Goal: Register for event/course

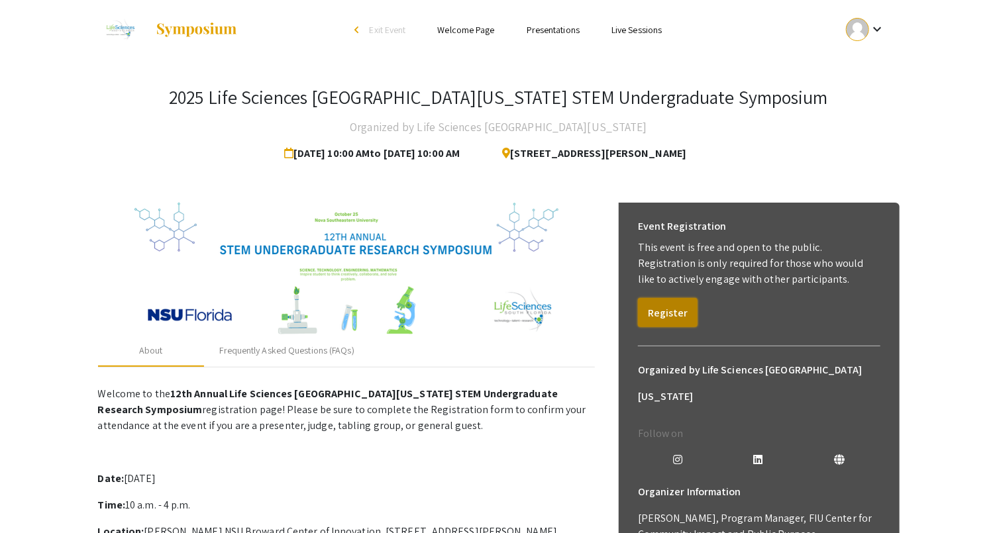
drag, startPoint x: 673, startPoint y: 302, endPoint x: 684, endPoint y: 312, distance: 14.5
click at [714, 310] on div "Event Registration This event is free and open to the public. Registration is o…" at bounding box center [759, 270] width 264 height 135
drag, startPoint x: 675, startPoint y: 313, endPoint x: 791, endPoint y: 366, distance: 127.7
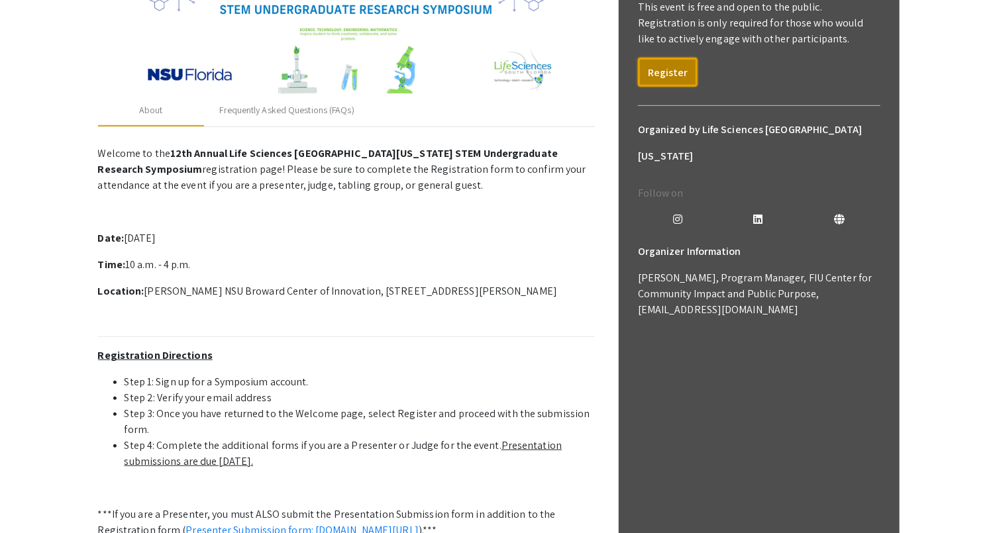
scroll to position [239, 0]
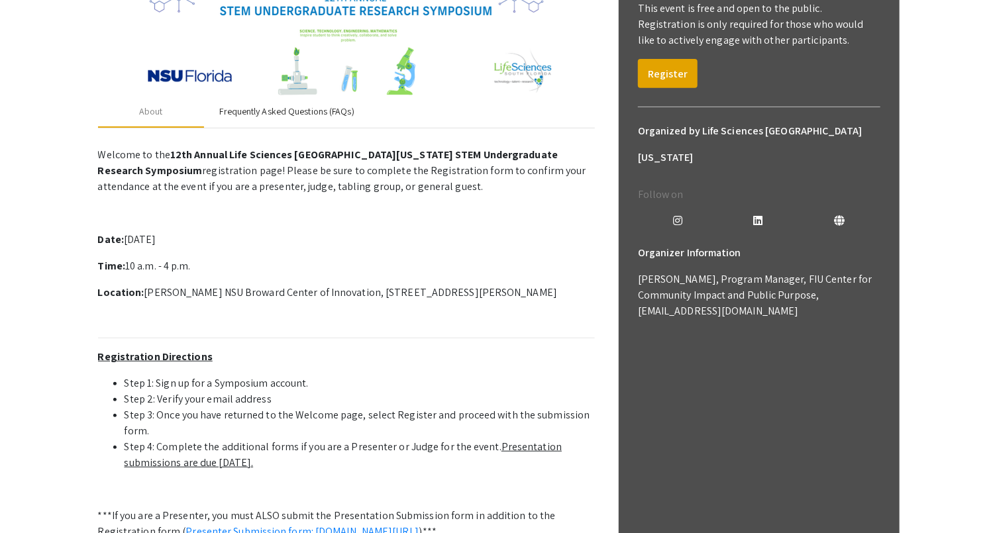
click at [276, 112] on div "Frequently Asked Questions (FAQs)" at bounding box center [287, 112] width 134 height 14
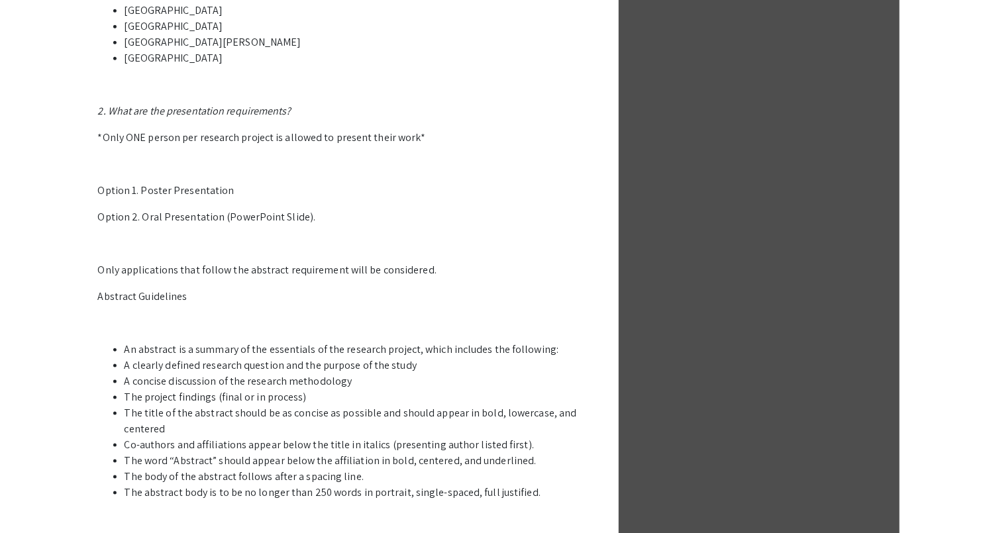
scroll to position [684, 0]
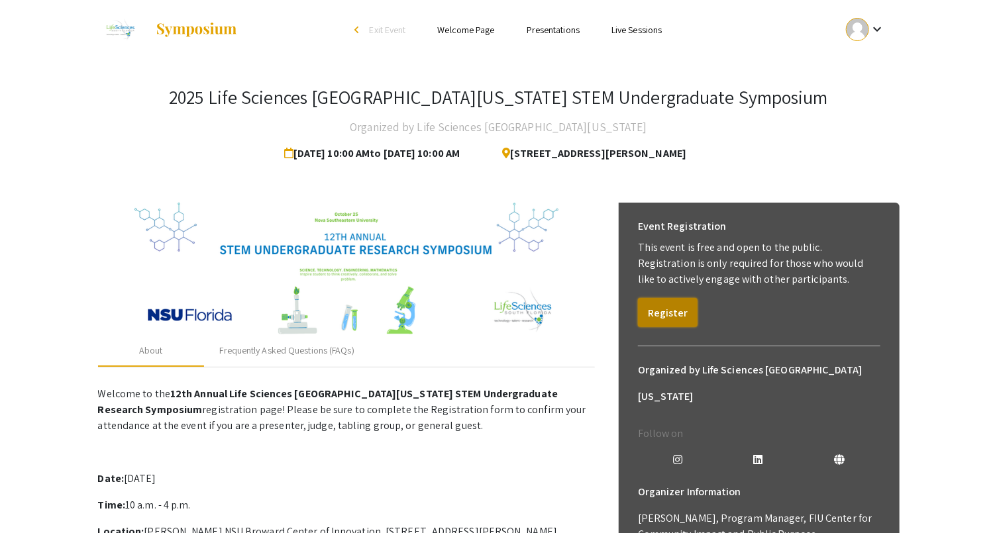
click at [653, 308] on button "Register" at bounding box center [668, 312] width 60 height 29
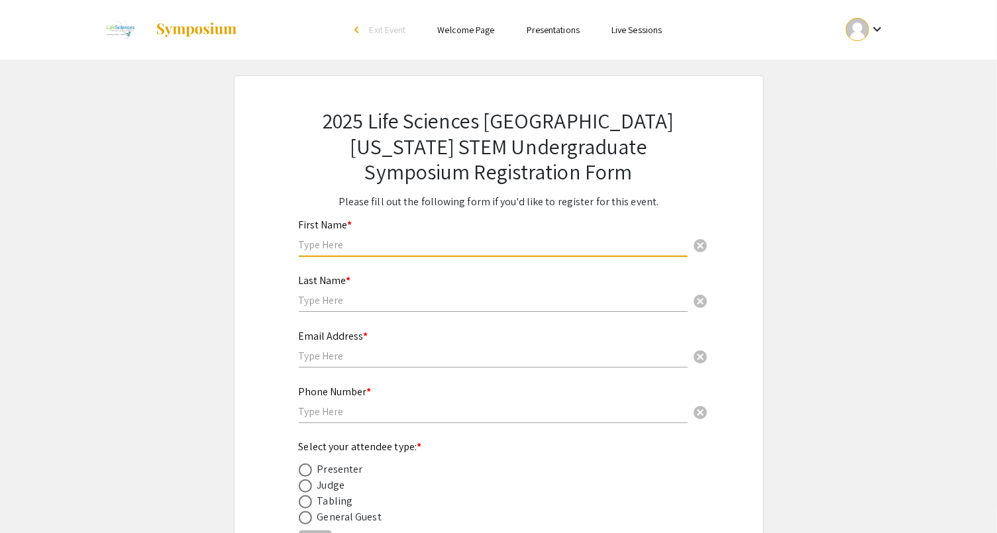
click at [359, 246] on input "text" at bounding box center [493, 245] width 389 height 14
type input "Alondra"
type input "Calderon"
type input "7723613997"
click at [346, 356] on input "text" at bounding box center [493, 356] width 389 height 14
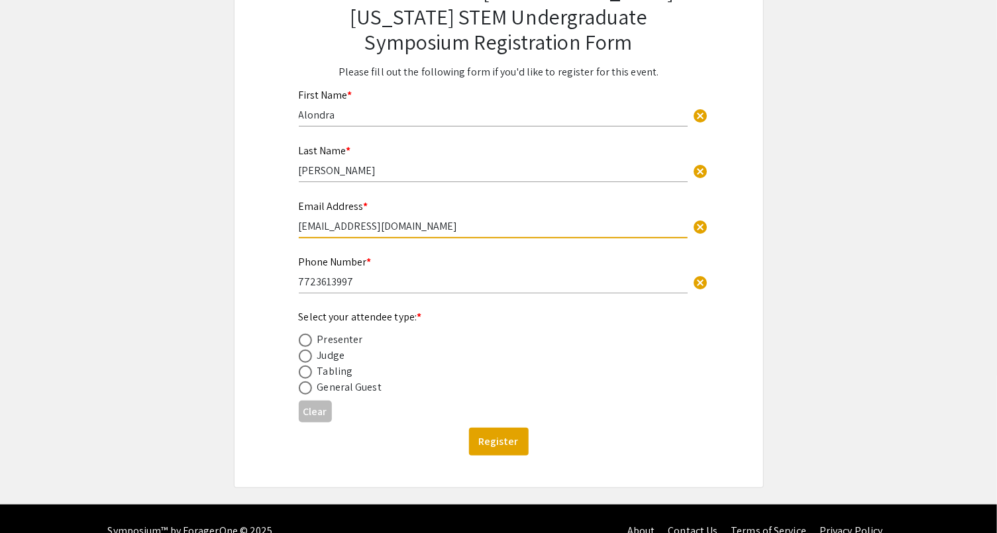
scroll to position [136, 0]
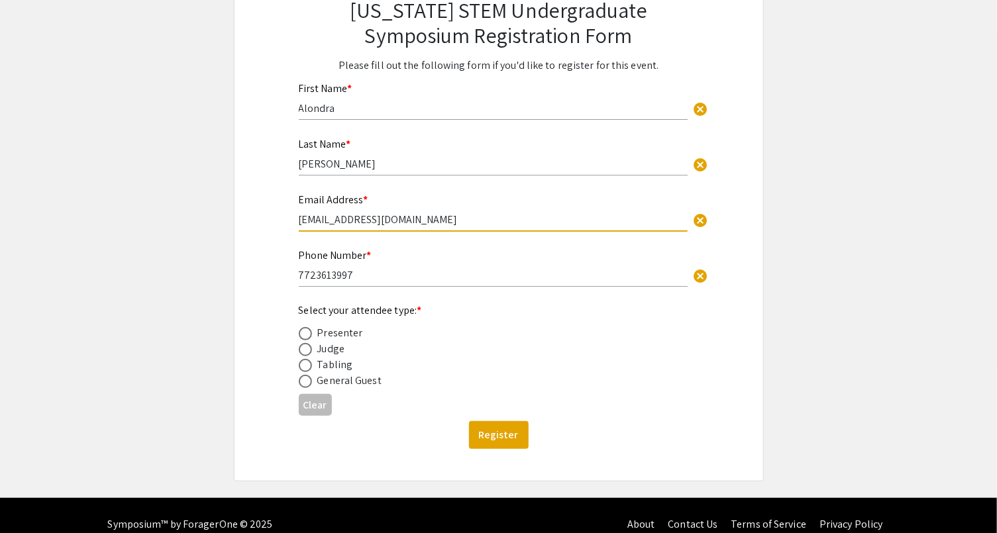
type input "alondracalde2023@fau.edu"
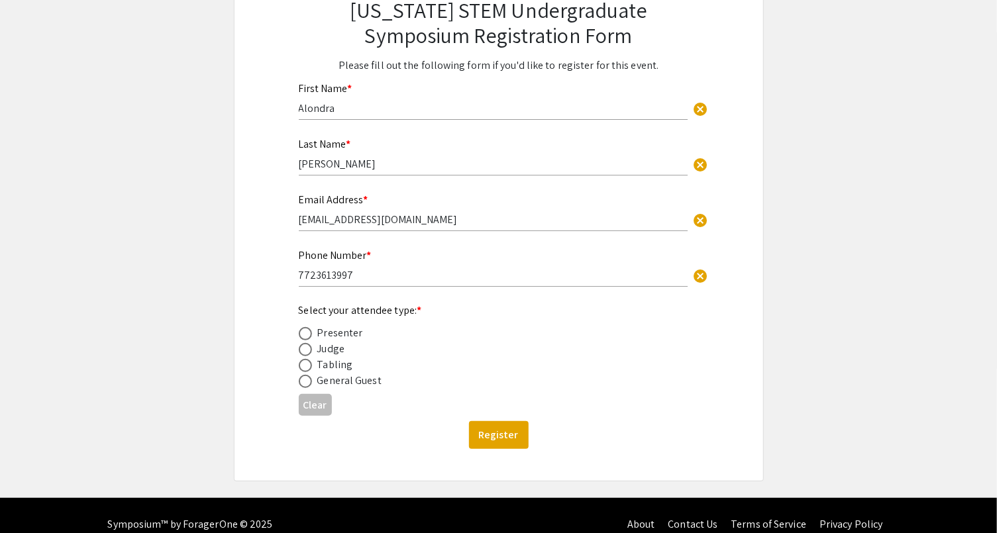
click at [344, 378] on div "General Guest" at bounding box center [349, 381] width 64 height 16
click at [341, 319] on div "Select your attendee type: * Presenter Judge Tabling General Guest" at bounding box center [488, 346] width 379 height 87
click at [299, 336] on span at bounding box center [305, 333] width 13 height 13
click at [299, 336] on input "radio" at bounding box center [305, 333] width 13 height 13
radio input "true"
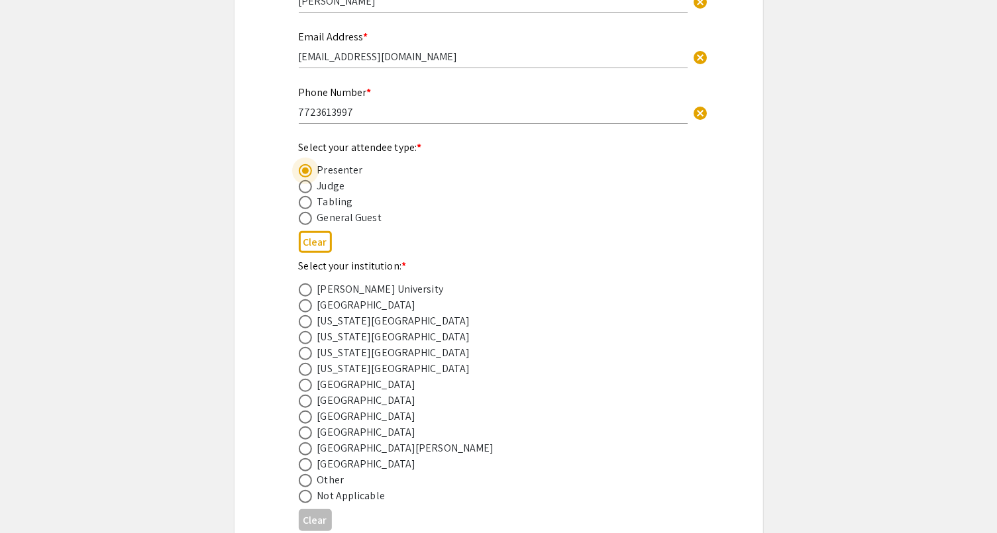
scroll to position [300, 0]
click at [305, 327] on span at bounding box center [305, 321] width 13 height 13
click at [305, 327] on input "radio" at bounding box center [305, 321] width 13 height 13
radio input "true"
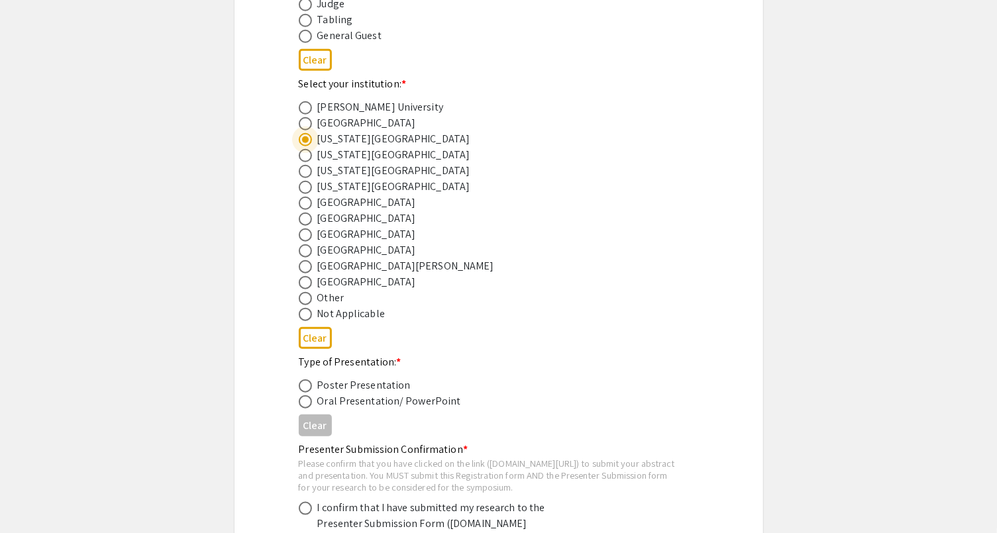
scroll to position [486, 0]
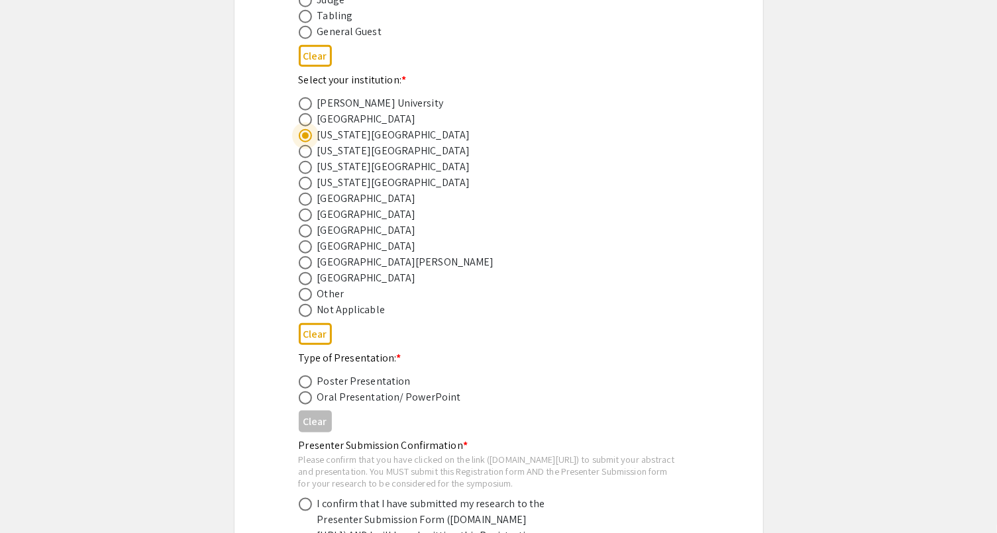
click at [300, 381] on span at bounding box center [305, 382] width 13 height 13
click at [300, 381] on input "radio" at bounding box center [305, 382] width 13 height 13
radio input "true"
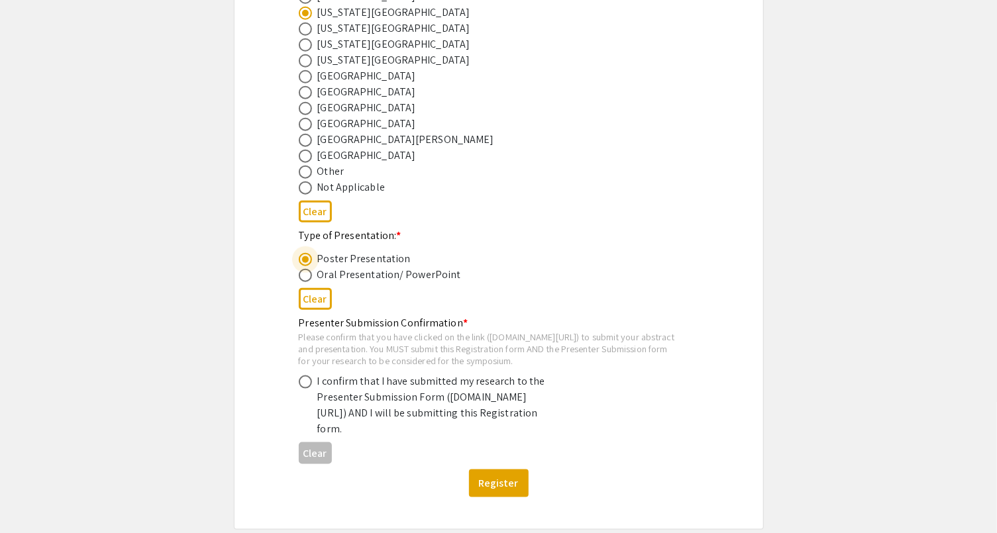
scroll to position [611, 0]
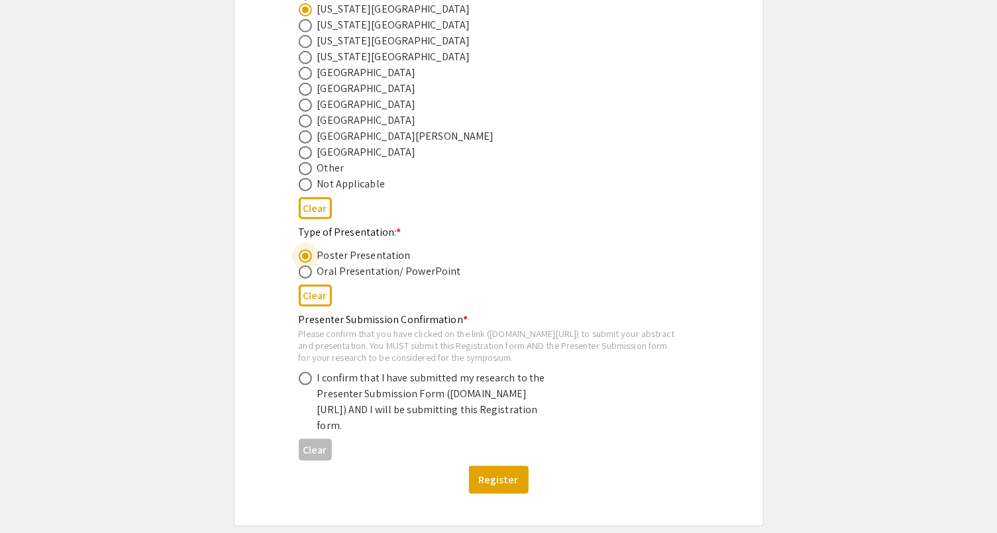
click at [299, 385] on span at bounding box center [305, 378] width 13 height 13
click at [299, 385] on input "radio" at bounding box center [305, 378] width 13 height 13
radio input "true"
click at [309, 342] on div "Please confirm that you have clicked on the link (symposium.foragerone.com/lssf…" at bounding box center [488, 345] width 379 height 35
drag, startPoint x: 309, startPoint y: 342, endPoint x: 522, endPoint y: 339, distance: 213.3
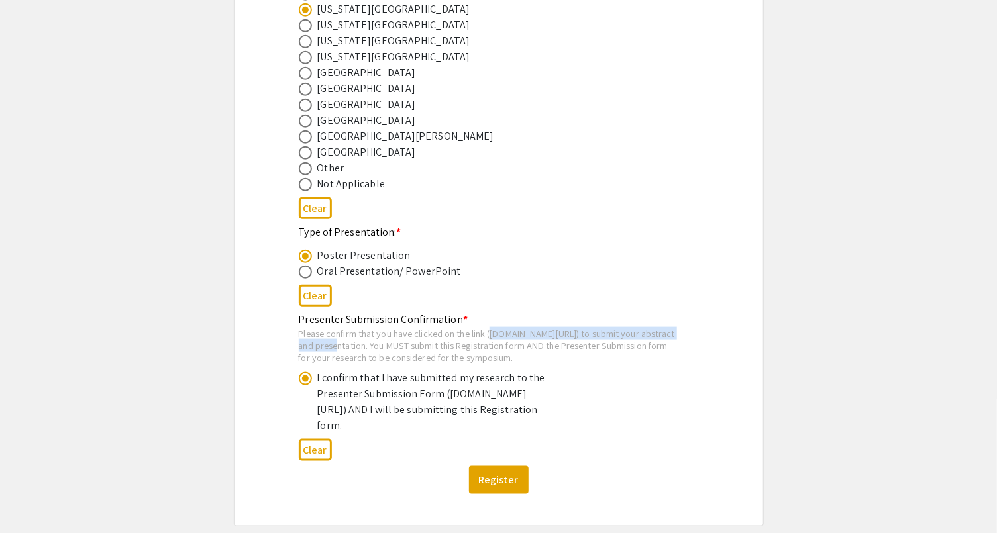
click at [522, 339] on div "Please confirm that you have clicked on the link (symposium.foragerone.com/lssf…" at bounding box center [488, 345] width 379 height 35
click at [578, 284] on div "Clear" at bounding box center [499, 296] width 400 height 32
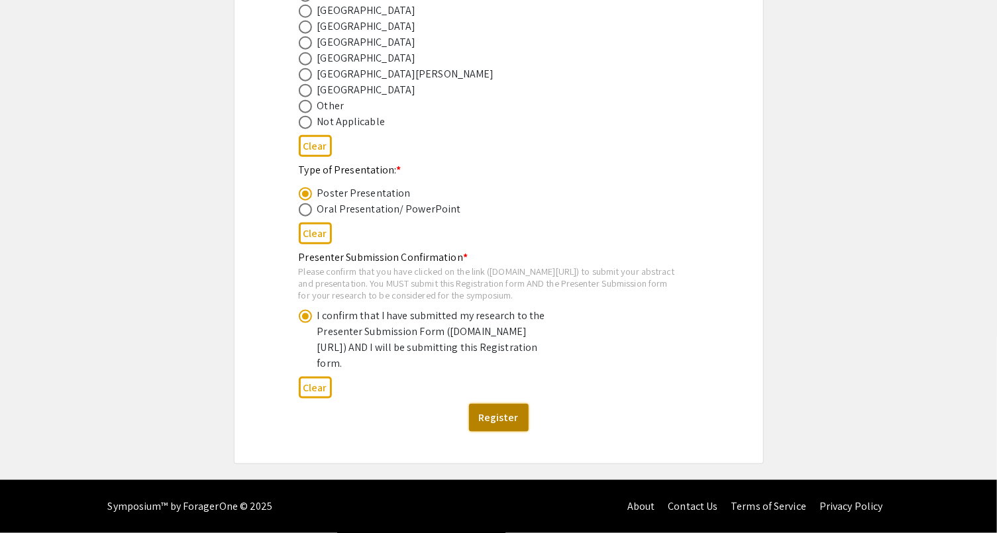
click at [505, 419] on button "Register" at bounding box center [499, 418] width 60 height 28
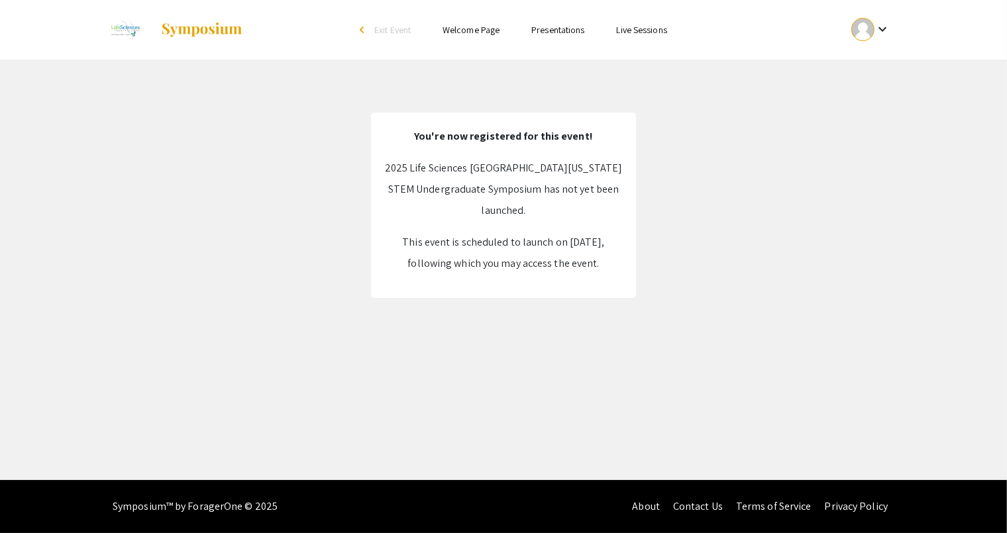
click at [809, 208] on app-register "You're now registered for this event! 2025 Life Sciences South Florida STEM Und…" at bounding box center [503, 205] width 1007 height 185
click at [875, 36] on mat-icon "keyboard_arrow_down" at bounding box center [882, 29] width 16 height 16
click at [874, 68] on button "My Account" at bounding box center [877, 66] width 81 height 32
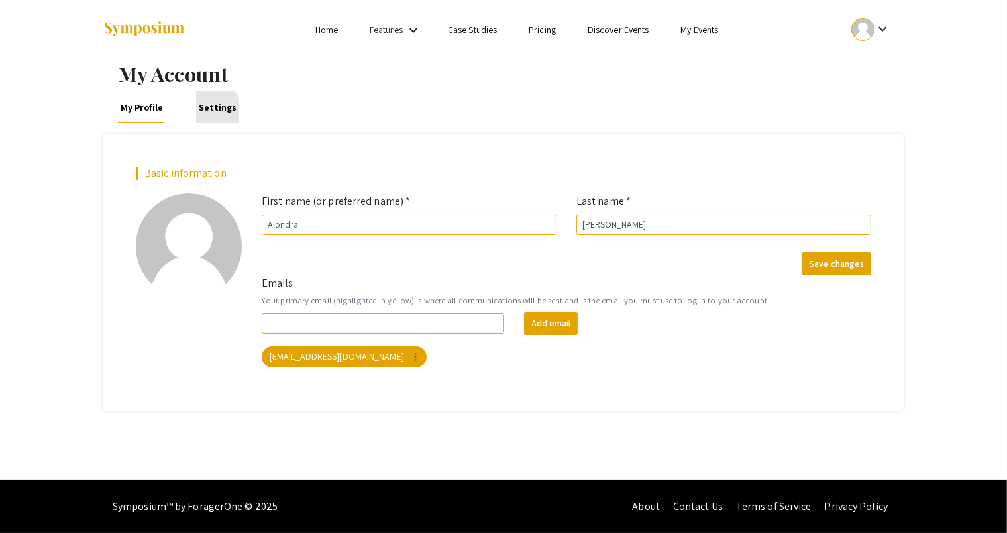
click at [207, 111] on link "Settings" at bounding box center [217, 107] width 43 height 32
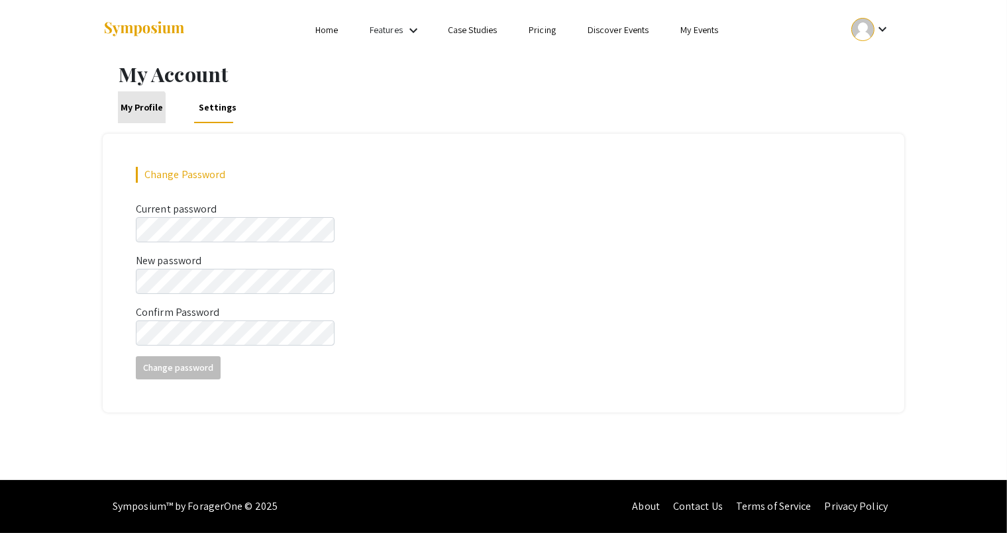
click at [140, 113] on link "My Profile" at bounding box center [142, 107] width 48 height 32
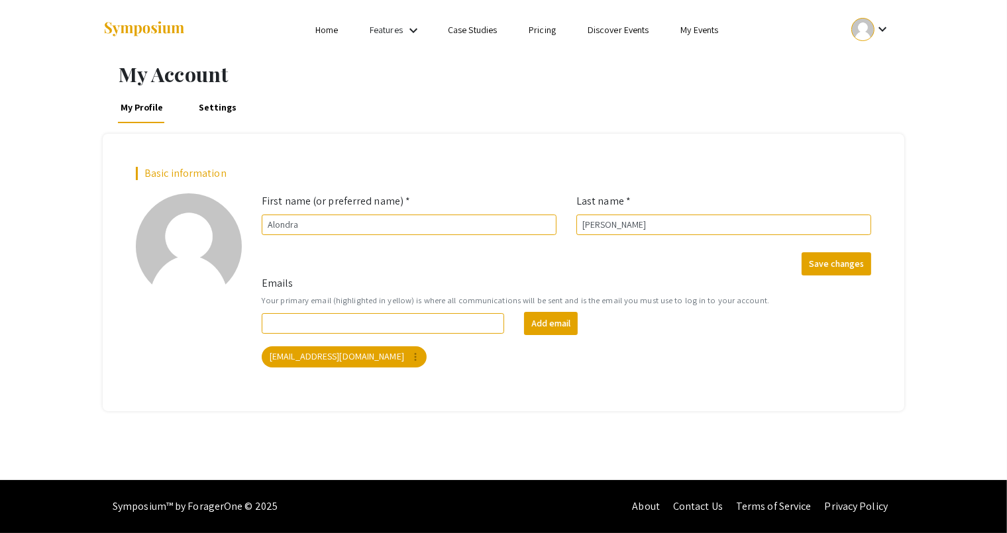
click at [407, 33] on mat-icon "keyboard_arrow_down" at bounding box center [413, 31] width 16 height 16
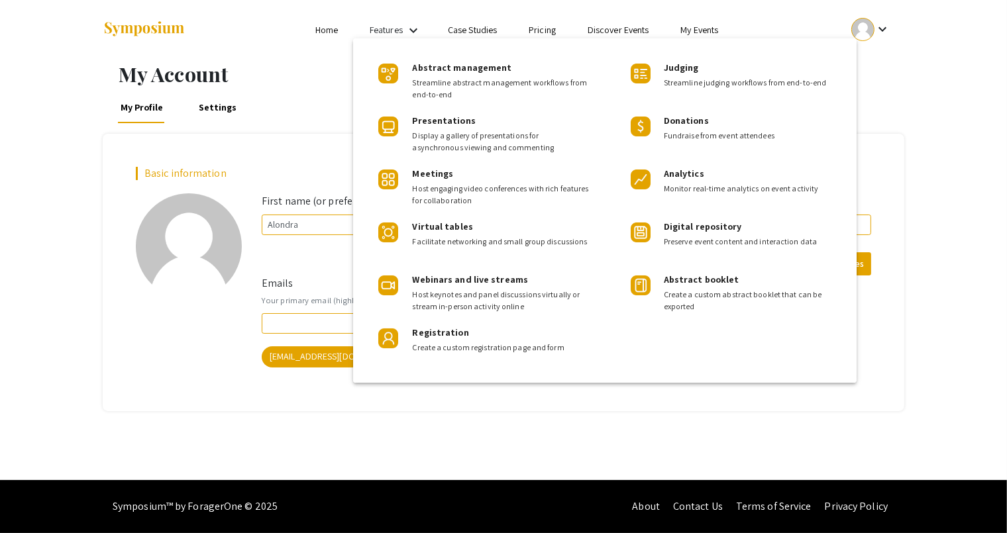
click at [339, 69] on div at bounding box center [503, 266] width 1007 height 533
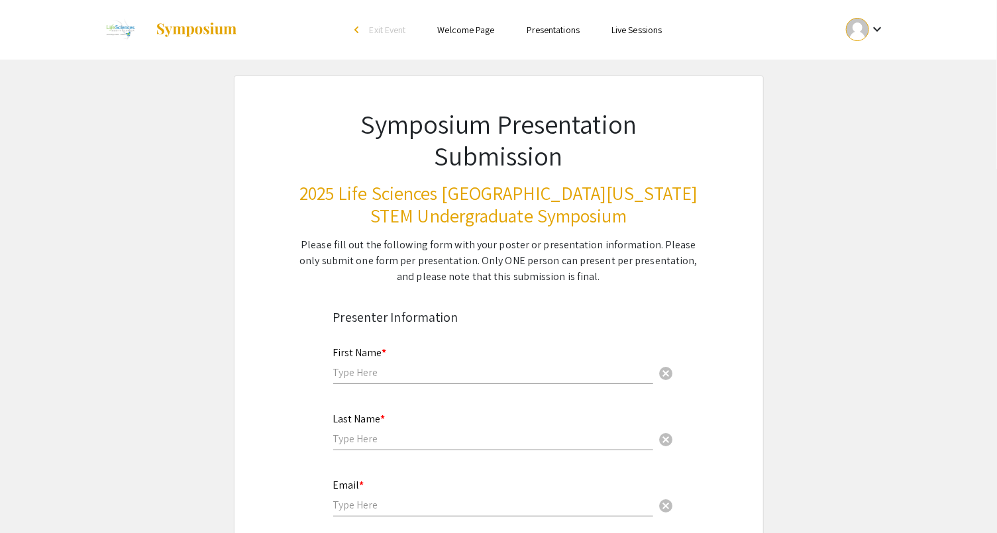
click at [354, 378] on input "text" at bounding box center [493, 373] width 320 height 14
type input "Alondra"
type input "Calderon"
type input "alondracalde2023@fau.edu"
click at [448, 409] on div "Last Name * Calderon cancel" at bounding box center [493, 425] width 320 height 50
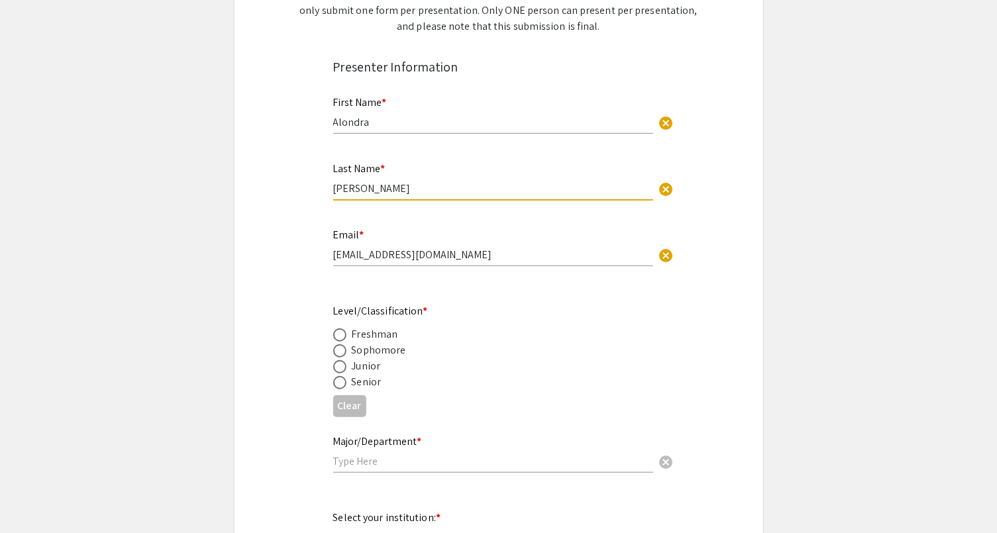
scroll to position [252, 0]
click at [366, 361] on div "Junior" at bounding box center [366, 365] width 29 height 16
click at [338, 363] on span at bounding box center [339, 365] width 13 height 13
click at [338, 363] on input "radio" at bounding box center [339, 365] width 13 height 13
radio input "true"
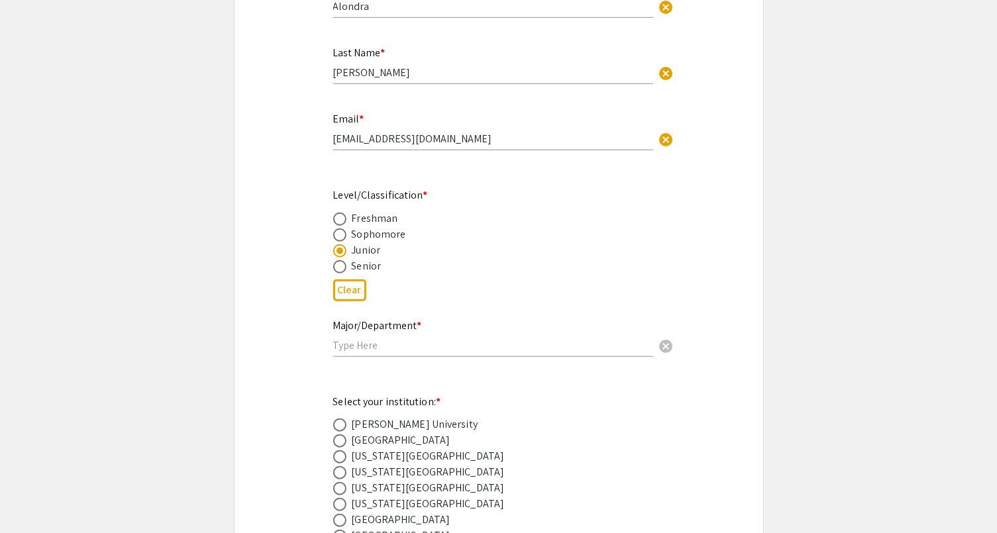
scroll to position [367, 0]
click at [369, 342] on input "text" at bounding box center [493, 345] width 320 height 14
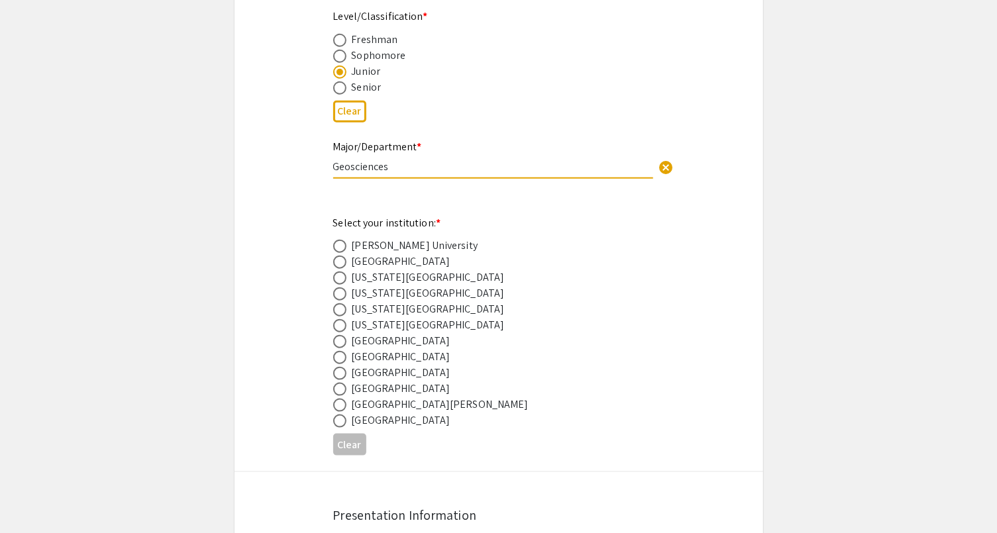
scroll to position [593, 0]
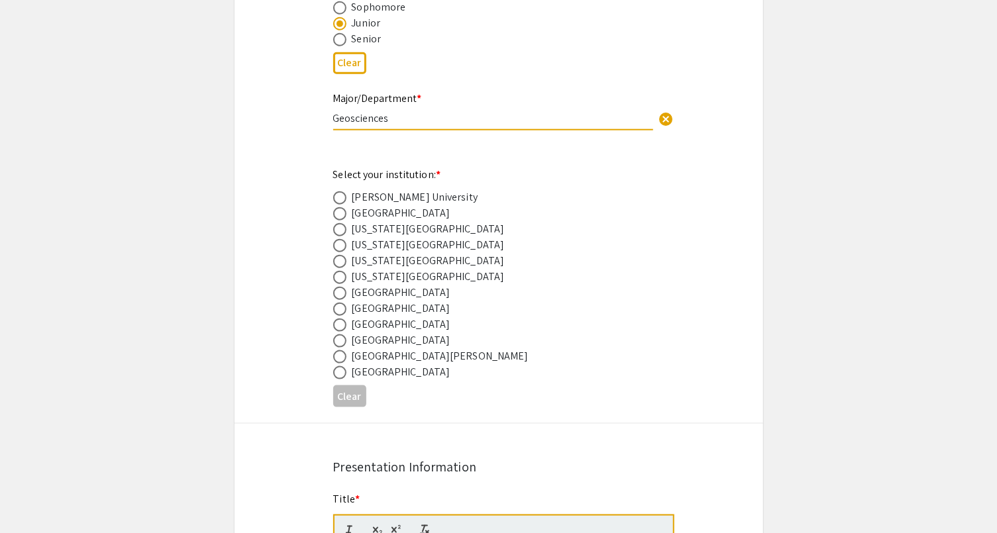
type input "Geosciences"
click at [337, 231] on span at bounding box center [339, 229] width 13 height 13
click at [337, 231] on input "radio" at bounding box center [339, 229] width 13 height 13
radio input "true"
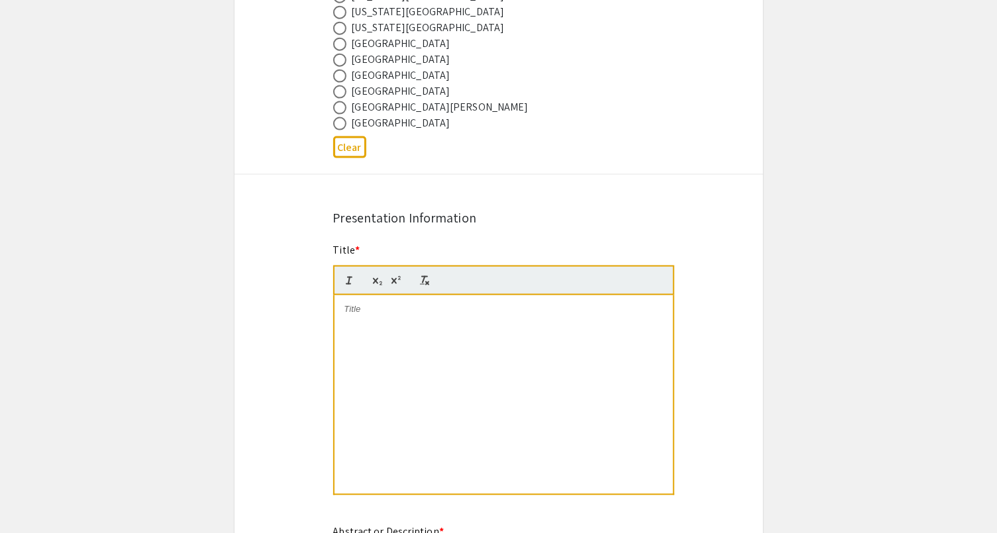
scroll to position [843, 0]
click at [416, 321] on div at bounding box center [503, 394] width 338 height 199
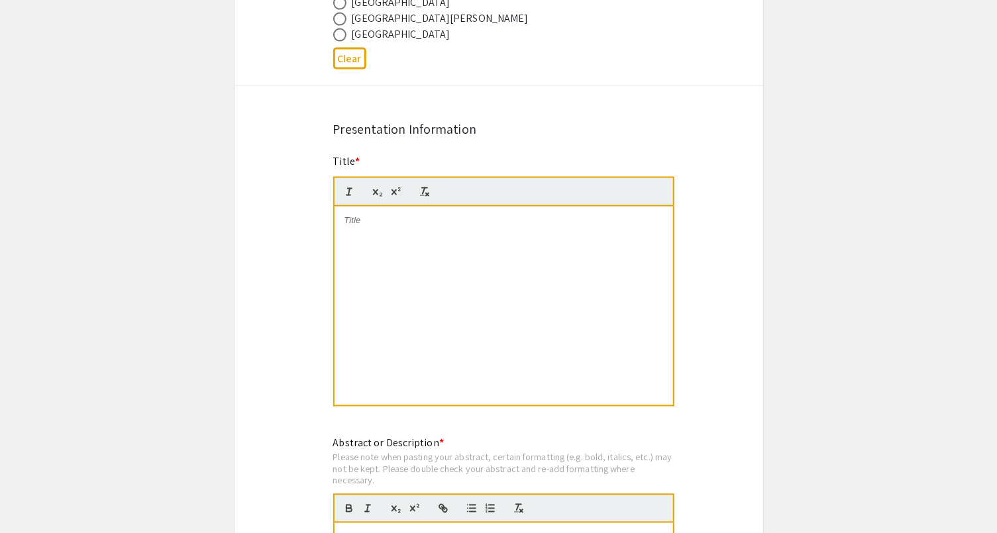
scroll to position [0, 0]
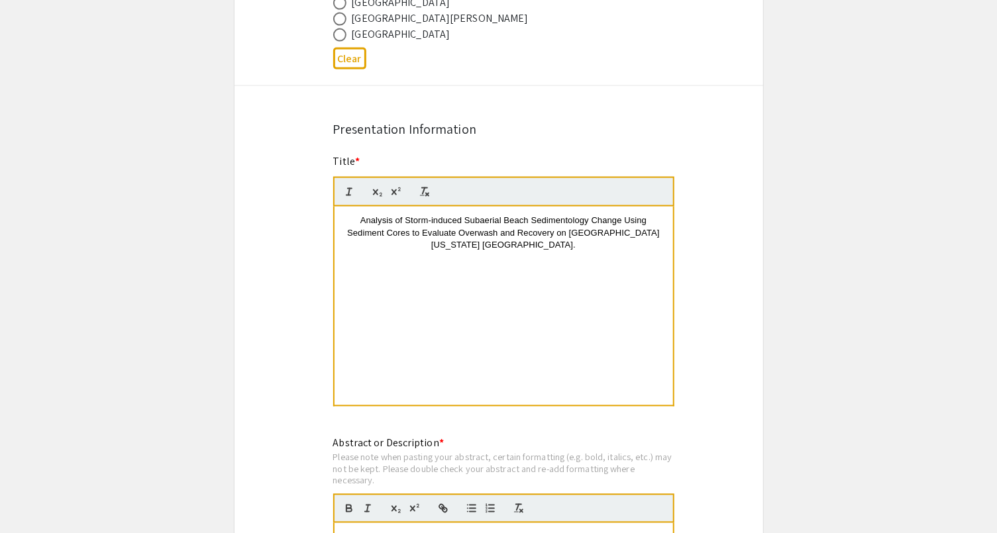
click at [361, 222] on span "Analysis of Storm-induced Subaerial Beach Sedimentology Change Using Sediment C…" at bounding box center [503, 232] width 313 height 34
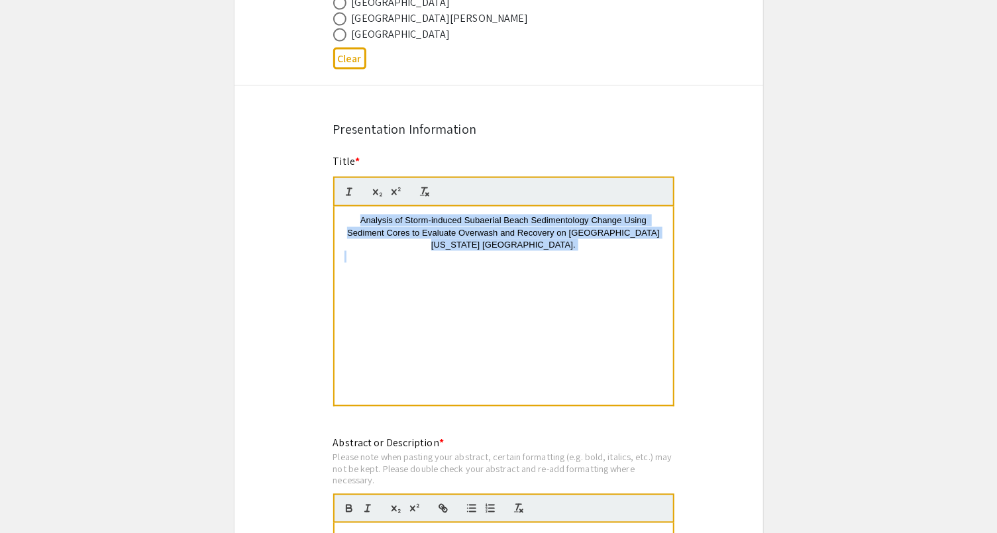
click at [361, 222] on span "Analysis of Storm-induced Subaerial Beach Sedimentology Change Using Sediment C…" at bounding box center [503, 232] width 313 height 34
click at [354, 216] on p "Analysis of Storm-induced Subaerial Beach Sedimentology Change Using Sediment C…" at bounding box center [503, 233] width 319 height 36
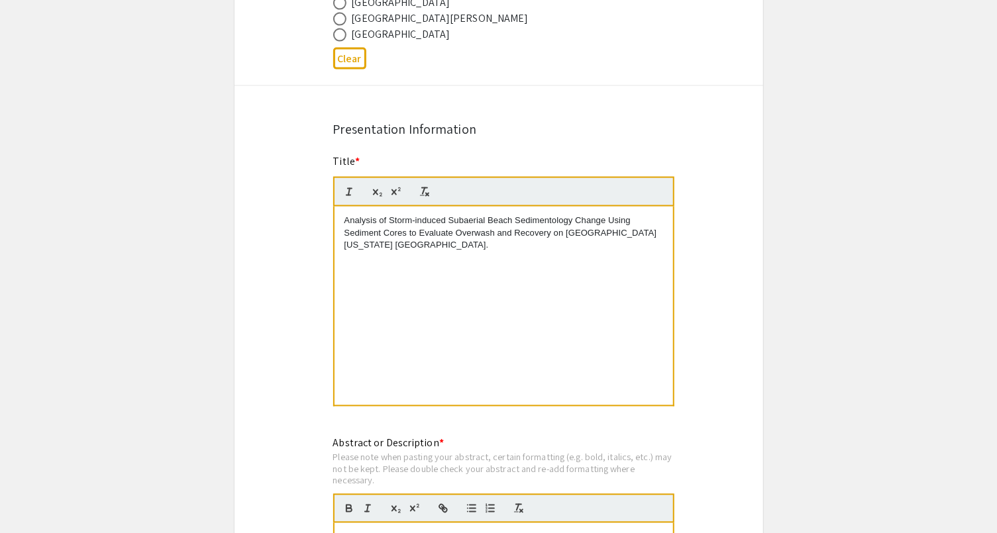
click at [344, 232] on p "Analysis of Storm-induced Subaerial Beach Sedimentology Change Using Sediment C…" at bounding box center [503, 233] width 319 height 36
click at [346, 238] on p "Analysis of Storm-induced Subaerial Beach Sedimentology Change Using Sediment C…" at bounding box center [503, 233] width 319 height 36
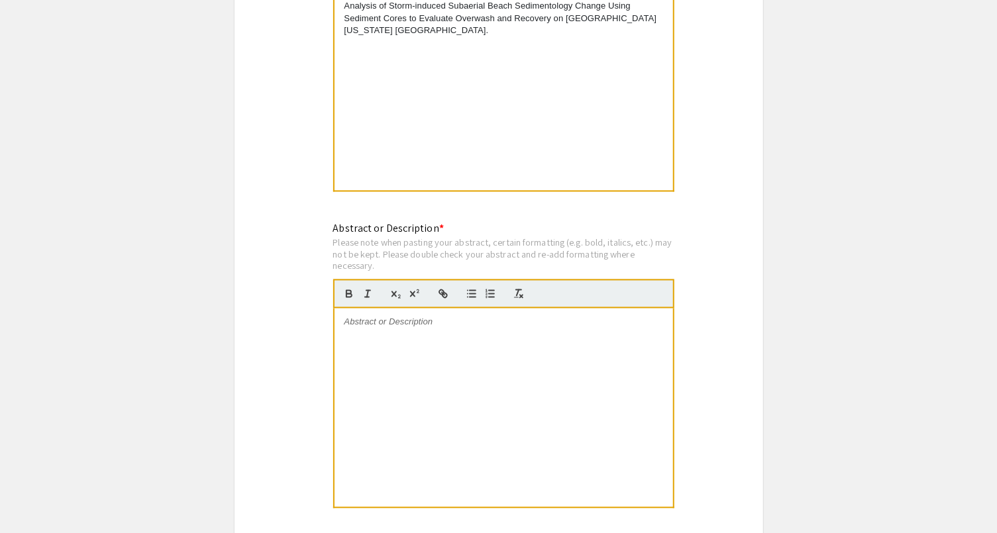
scroll to position [1162, 0]
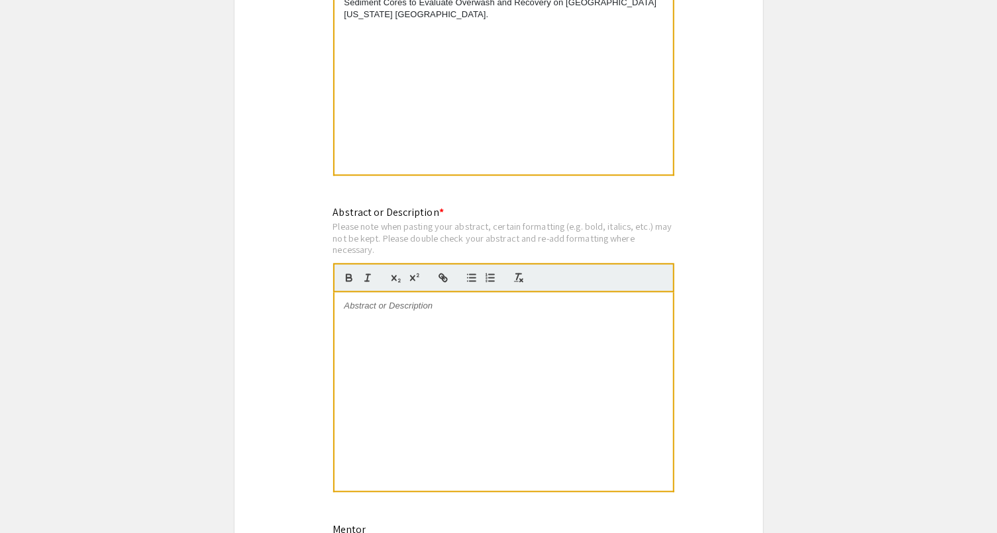
click at [444, 318] on div at bounding box center [503, 392] width 338 height 199
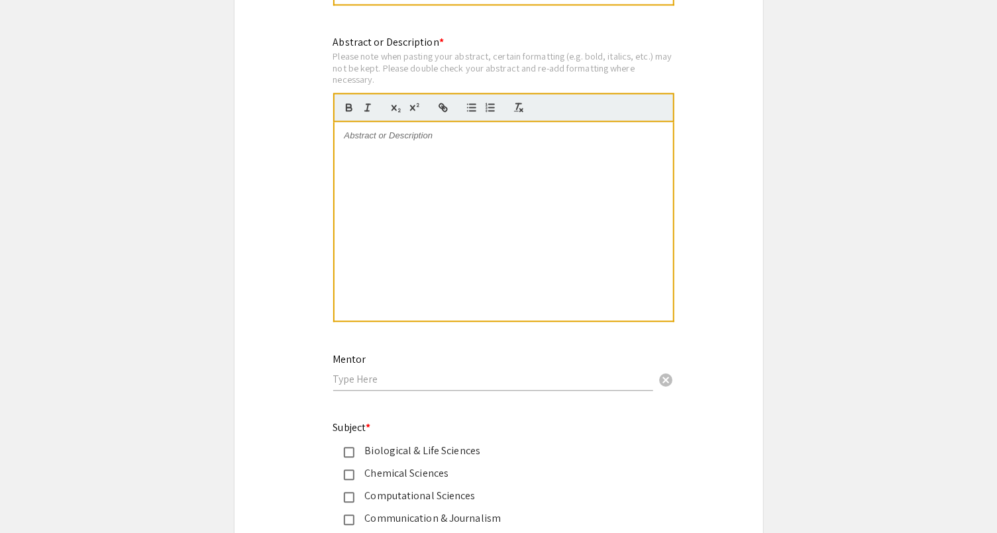
scroll to position [1331, 0]
click at [366, 382] on input "text" at bounding box center [493, 381] width 320 height 14
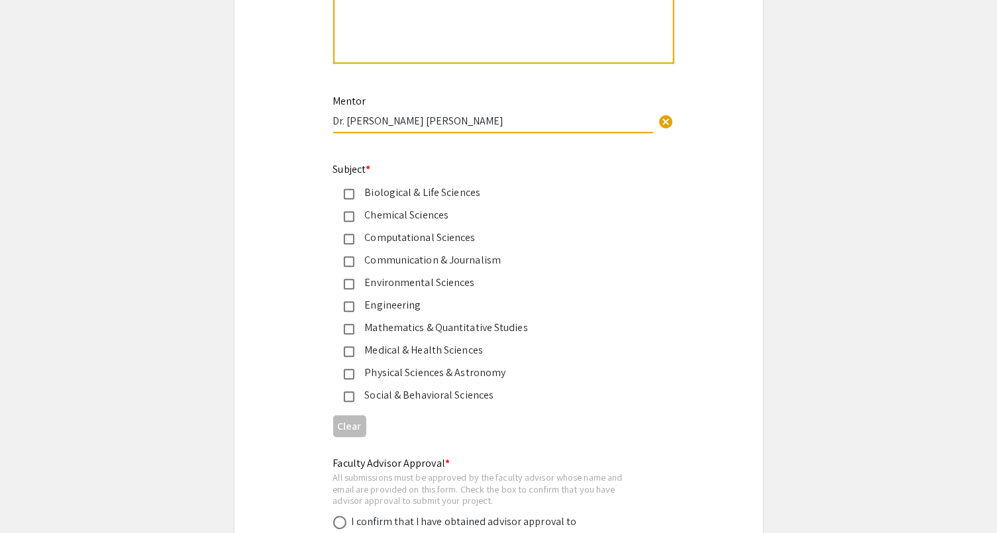
scroll to position [1600, 0]
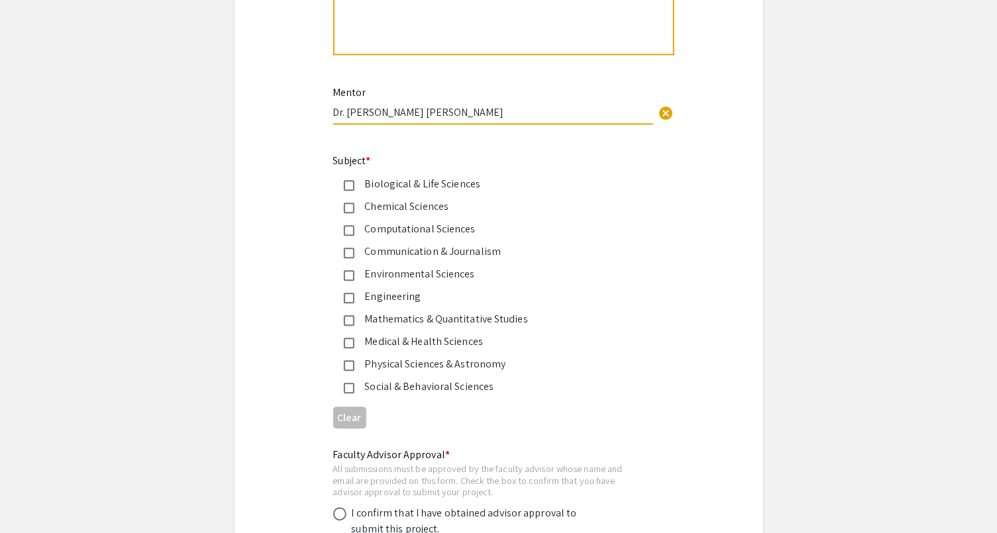
type input "Dr. Tiffany Roberts Briggs"
click at [396, 266] on div "Environmental Sciences" at bounding box center [493, 274] width 278 height 16
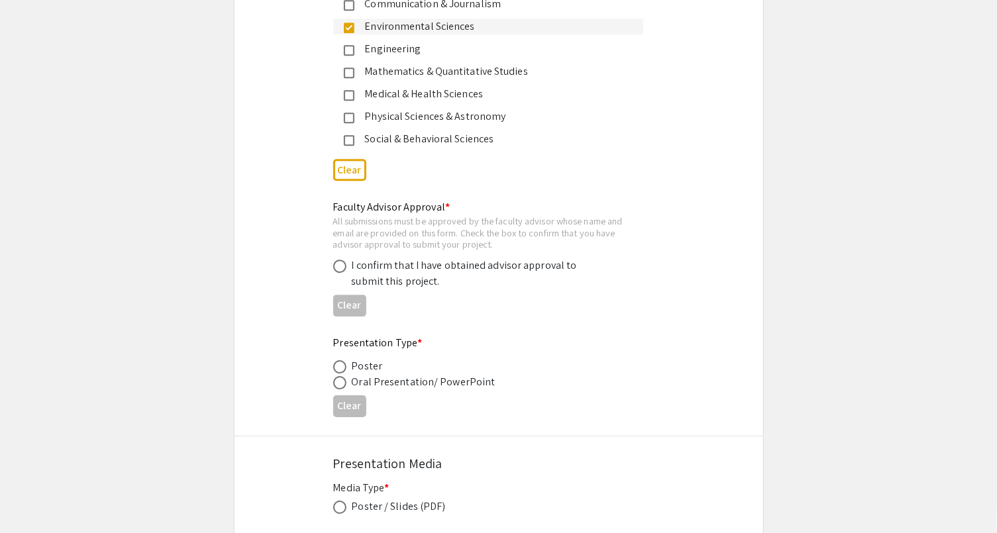
scroll to position [1847, 0]
click at [413, 272] on div "I confirm that I have obtained advisor approval to submit this project." at bounding box center [468, 274] width 232 height 32
click at [337, 270] on span at bounding box center [339, 266] width 13 height 13
click at [337, 270] on input "radio" at bounding box center [339, 266] width 13 height 13
radio input "true"
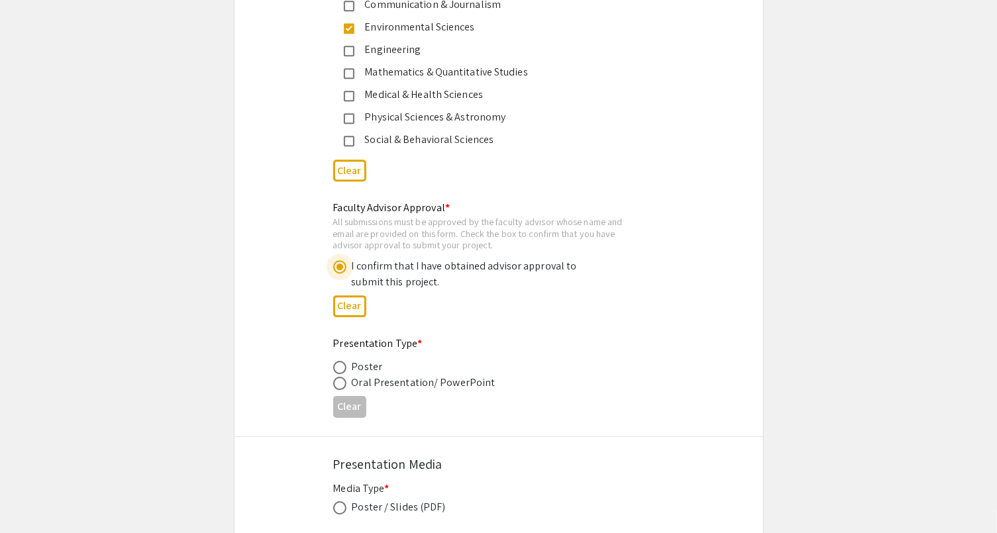
click at [343, 368] on span at bounding box center [339, 367] width 13 height 13
click at [343, 368] on input "radio" at bounding box center [339, 367] width 13 height 13
radio input "true"
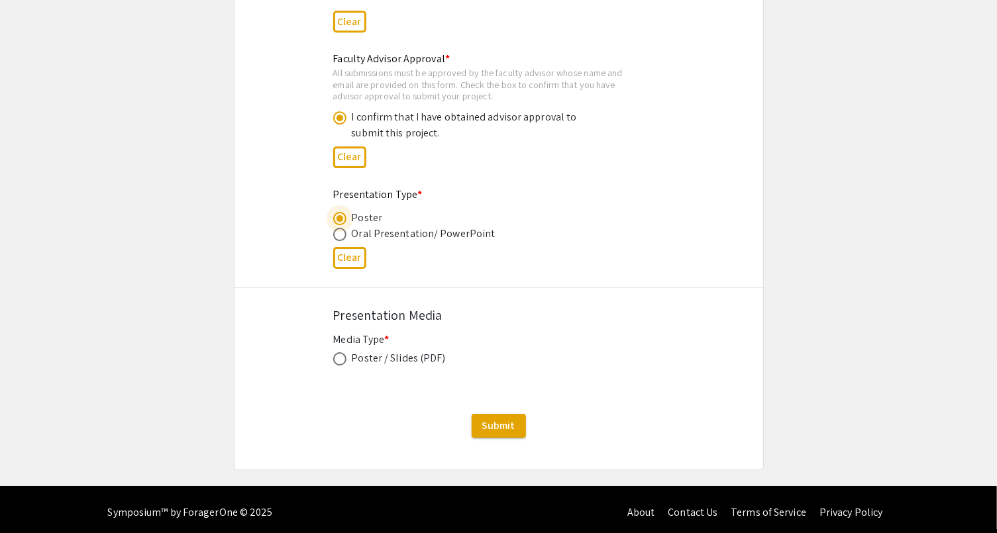
scroll to position [1997, 0]
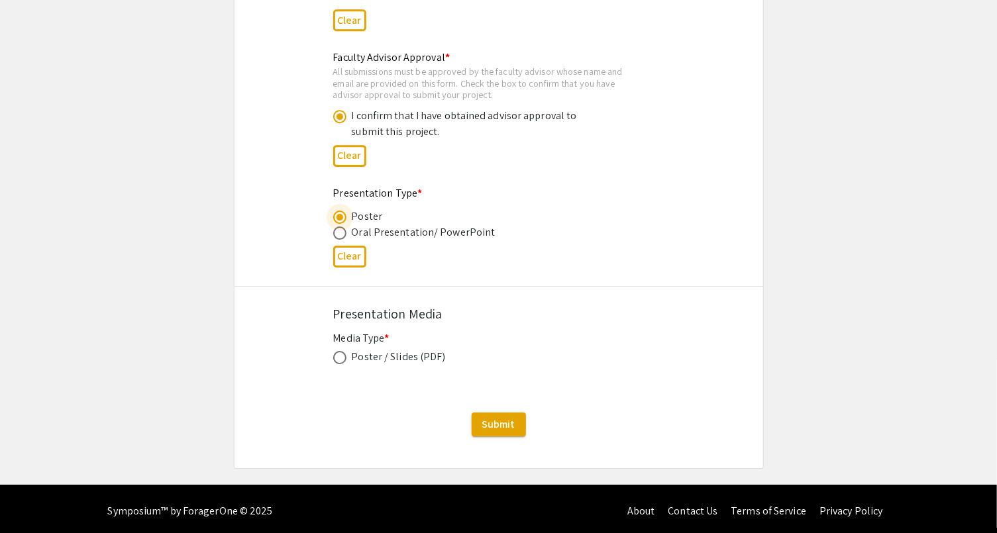
click at [341, 352] on span at bounding box center [339, 357] width 13 height 13
click at [341, 352] on input "radio" at bounding box center [339, 357] width 13 height 13
radio input "true"
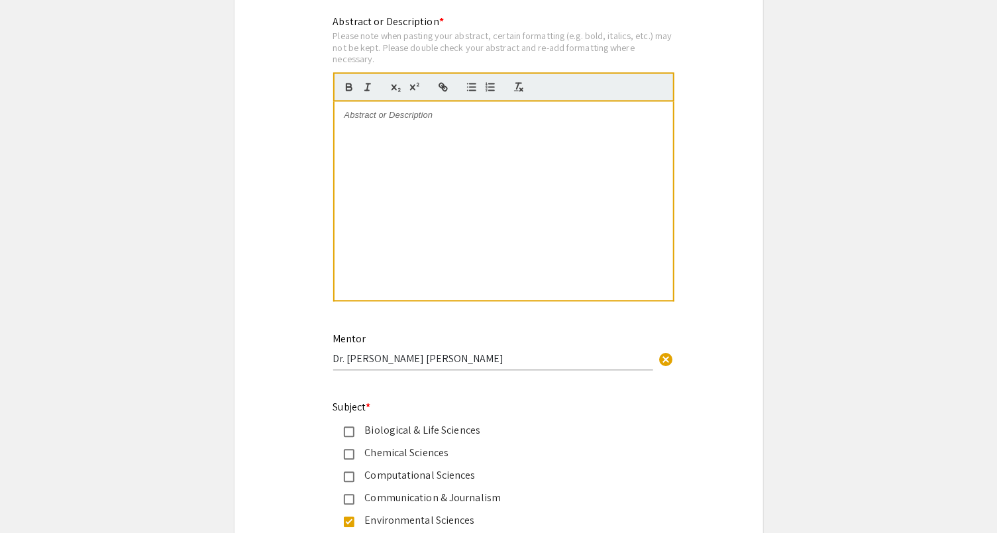
scroll to position [1352, 0]
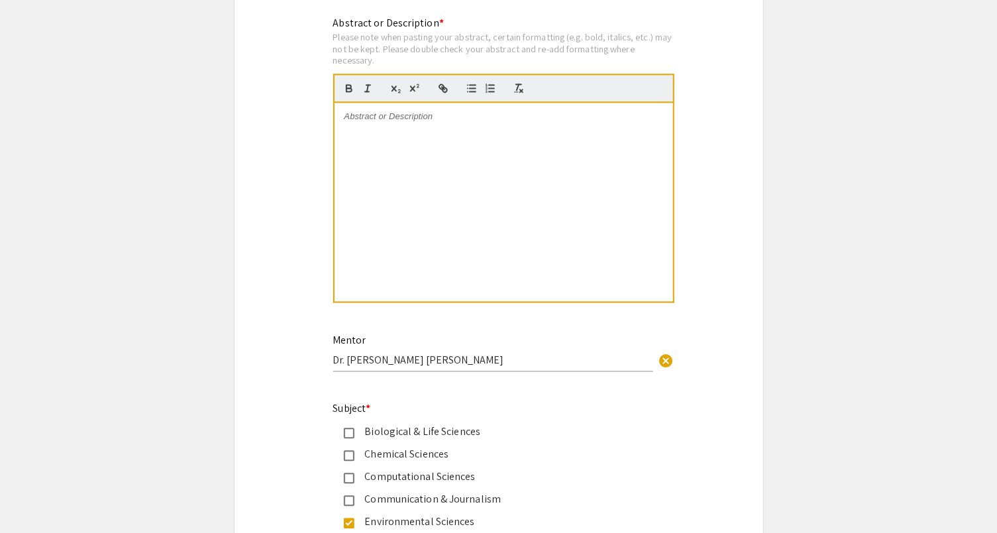
click at [403, 111] on p at bounding box center [503, 117] width 319 height 12
click at [354, 91] on button "button" at bounding box center [349, 88] width 19 height 16
click at [348, 121] on p "Abstract" at bounding box center [503, 117] width 319 height 12
click at [412, 121] on div "Abstract" at bounding box center [503, 202] width 338 height 199
click at [365, 118] on strong "Abstract" at bounding box center [362, 116] width 36 height 10
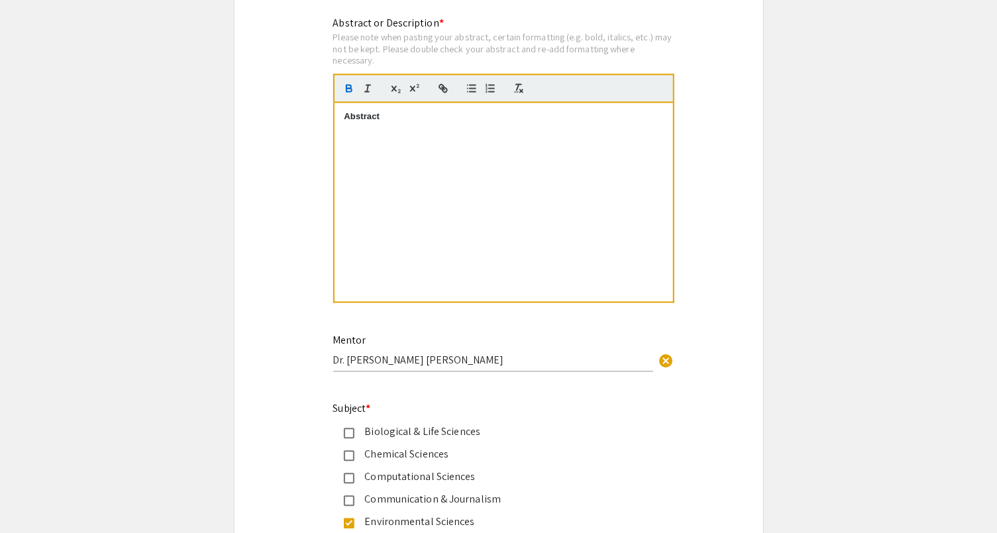
click at [365, 118] on strong "Abstract" at bounding box center [362, 116] width 36 height 10
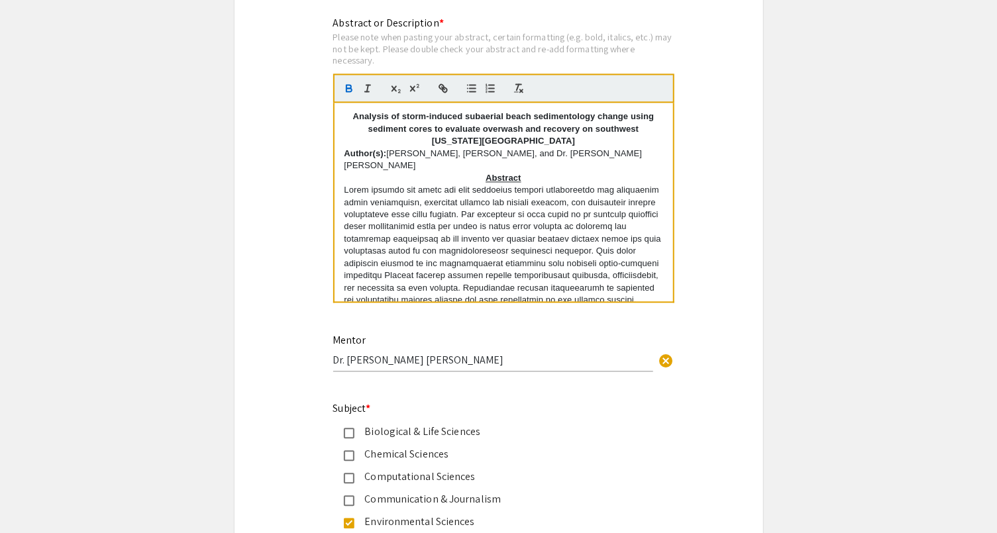
scroll to position [0, 0]
click at [529, 172] on p "Abstract" at bounding box center [503, 178] width 319 height 12
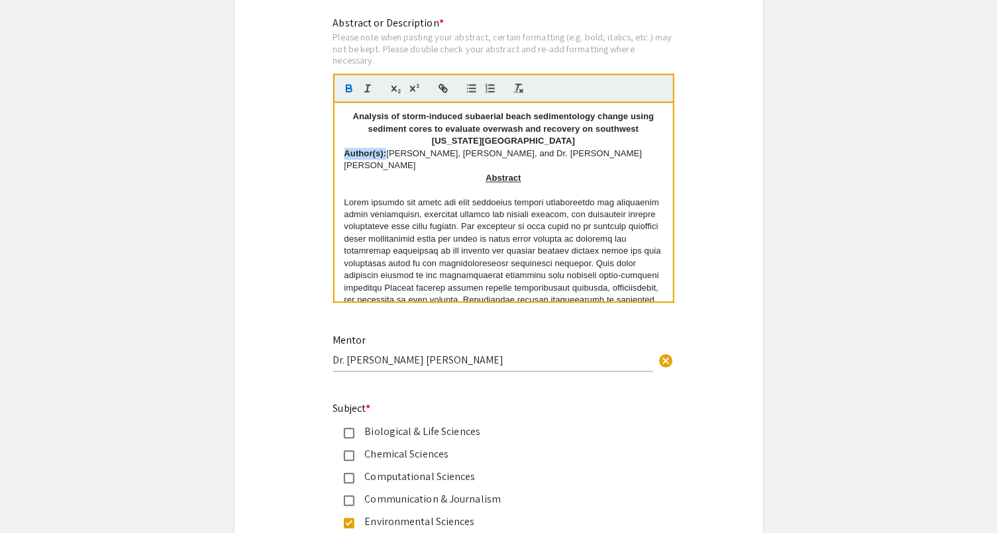
drag, startPoint x: 385, startPoint y: 155, endPoint x: 344, endPoint y: 156, distance: 41.7
click at [344, 156] on strong "Author(s):" at bounding box center [365, 153] width 42 height 10
click at [357, 148] on p "Alondra Calderon, Kayla O’Brien, and Dr. Tiffany Roberts Briggs" at bounding box center [503, 160] width 319 height 25
drag, startPoint x: 357, startPoint y: 146, endPoint x: 548, endPoint y: 150, distance: 190.8
click at [548, 150] on p "Alondra Calderon, Kayla O’Brien, and Dr. Tiffany Roberts Briggs" at bounding box center [503, 160] width 319 height 25
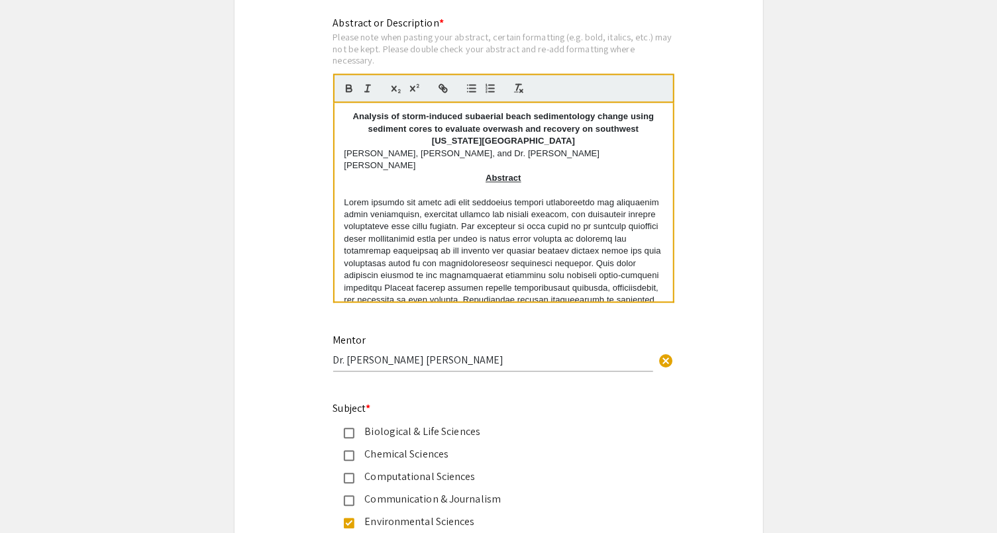
click at [461, 270] on p at bounding box center [503, 282] width 319 height 171
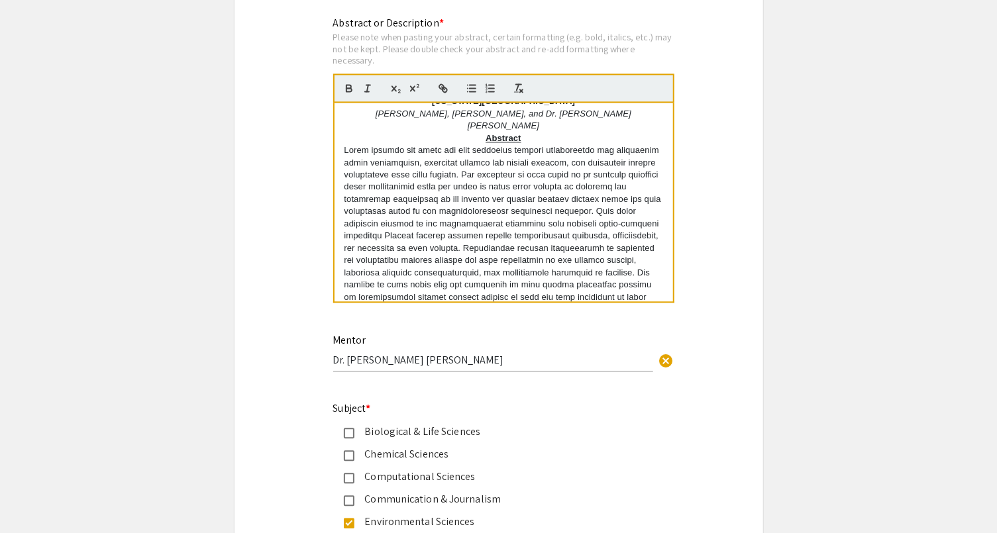
click at [529, 132] on p "Abstract" at bounding box center [503, 138] width 319 height 12
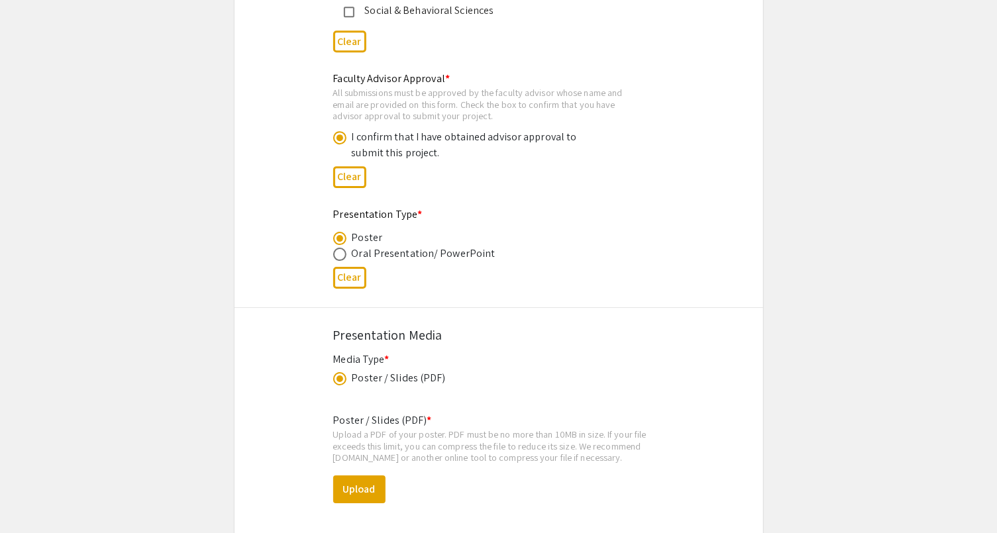
scroll to position [2014, 0]
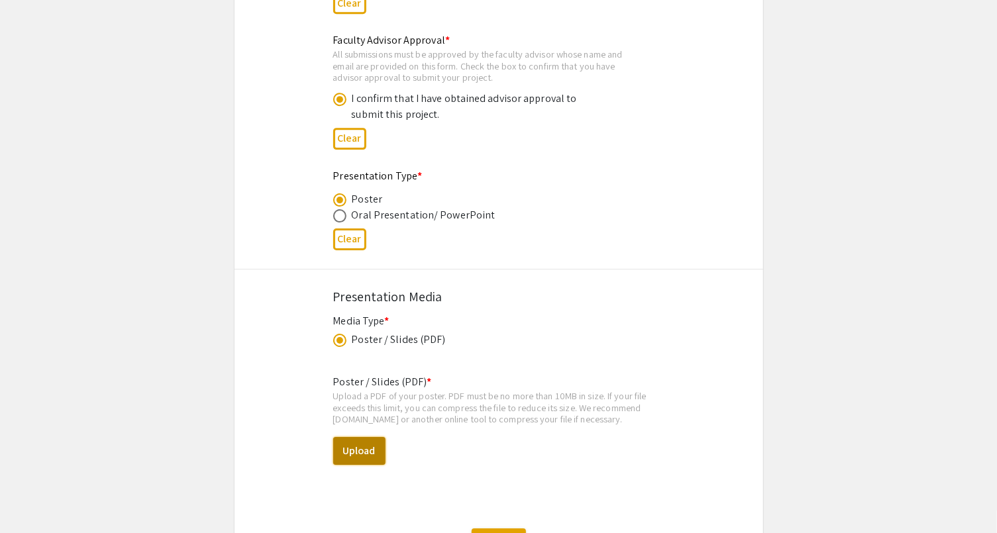
click at [369, 454] on button "Upload" at bounding box center [359, 451] width 52 height 28
click at [372, 445] on button "Upload" at bounding box center [359, 451] width 52 height 28
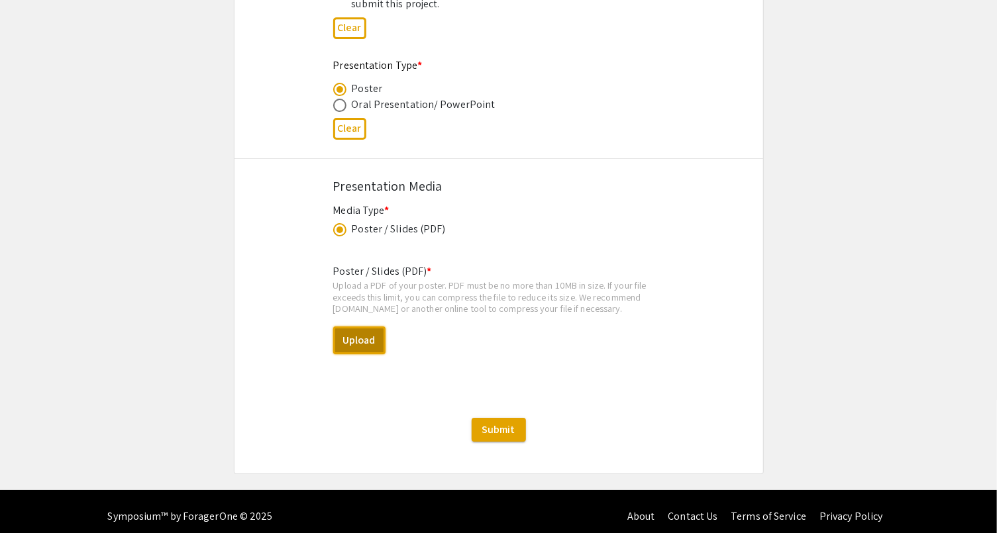
scroll to position [2128, 0]
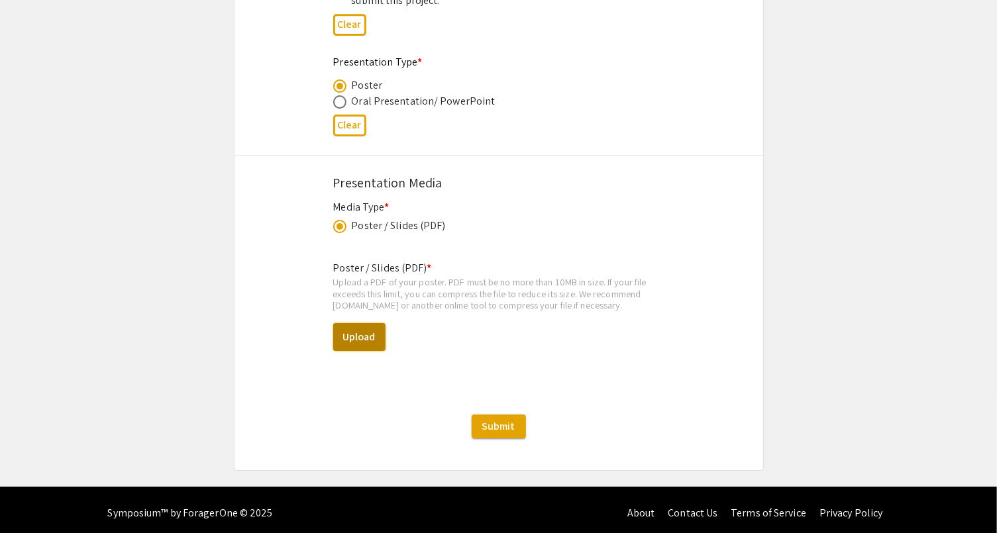
click at [361, 334] on button "Upload" at bounding box center [359, 337] width 52 height 28
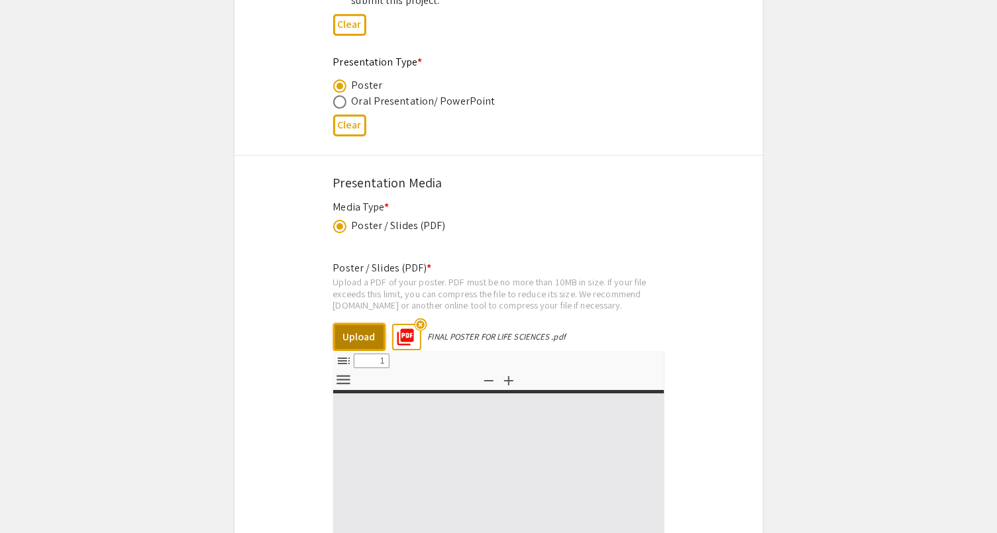
select select "custom"
type input "0"
select select "custom"
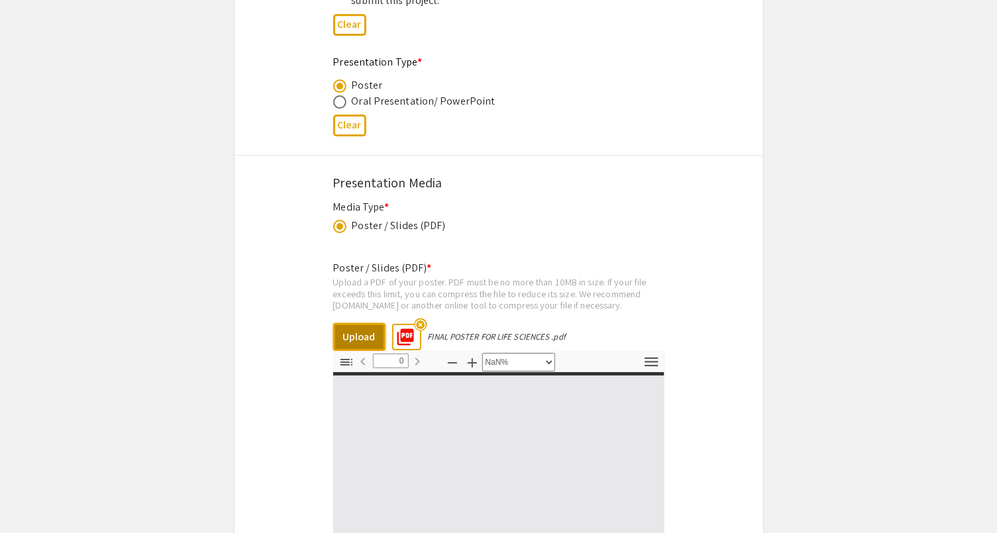
type input "1"
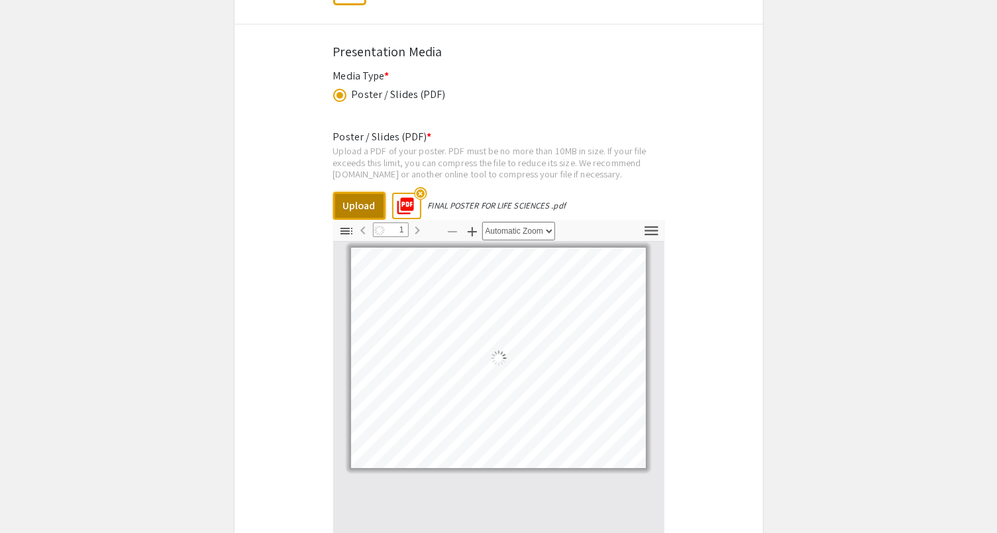
select select "auto"
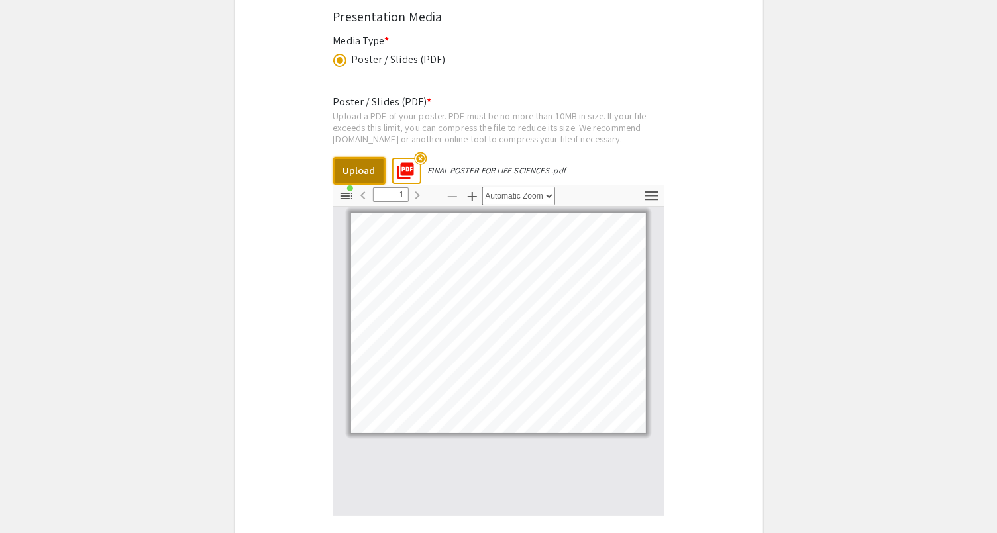
scroll to position [2295, 0]
click at [588, 147] on div "Poster / Slides (PDF) * Upload a PDF of your poster. PDF must be no more than 1…" at bounding box center [498, 323] width 331 height 480
click at [407, 168] on mat-icon "picture_as_pdf" at bounding box center [401, 166] width 20 height 20
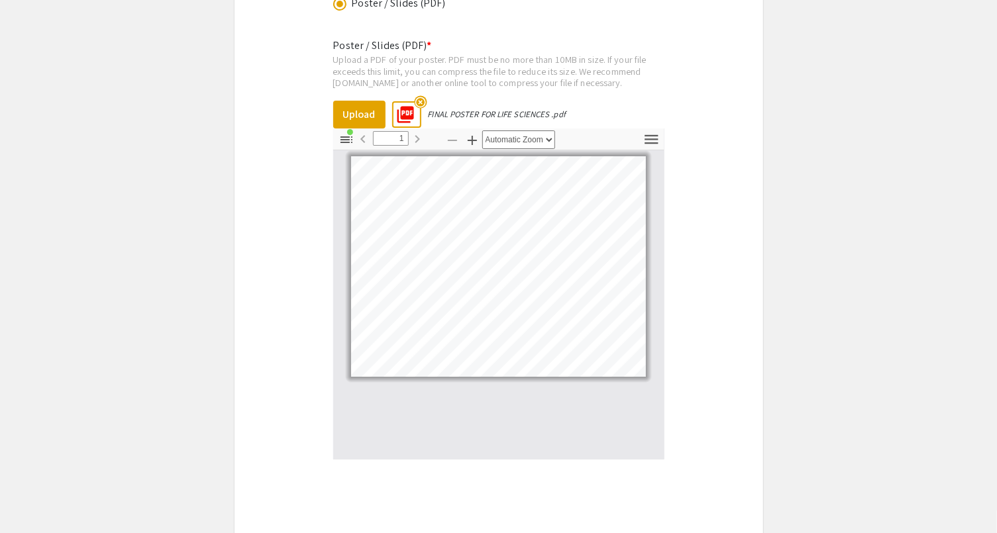
scroll to position [2477, 0]
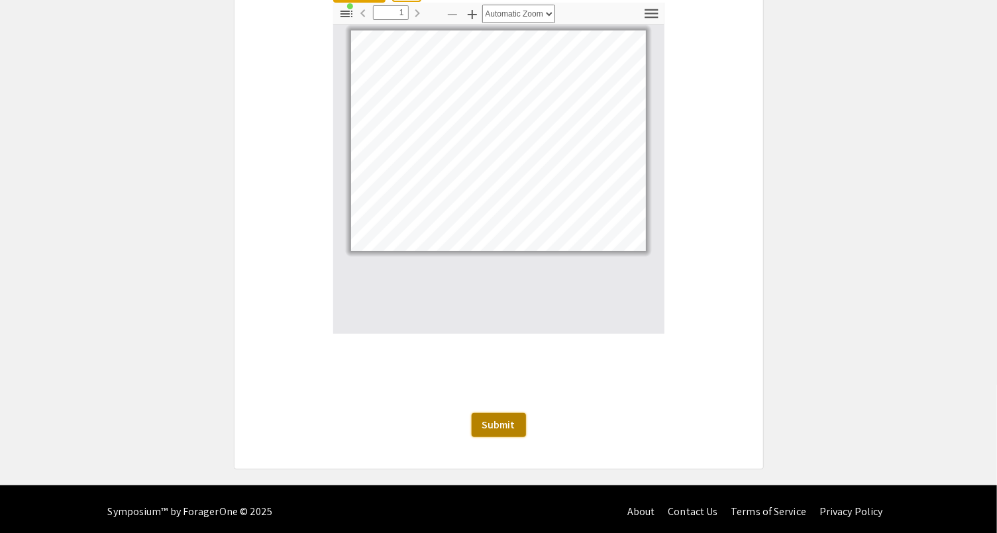
click at [501, 413] on button "Submit" at bounding box center [499, 425] width 54 height 24
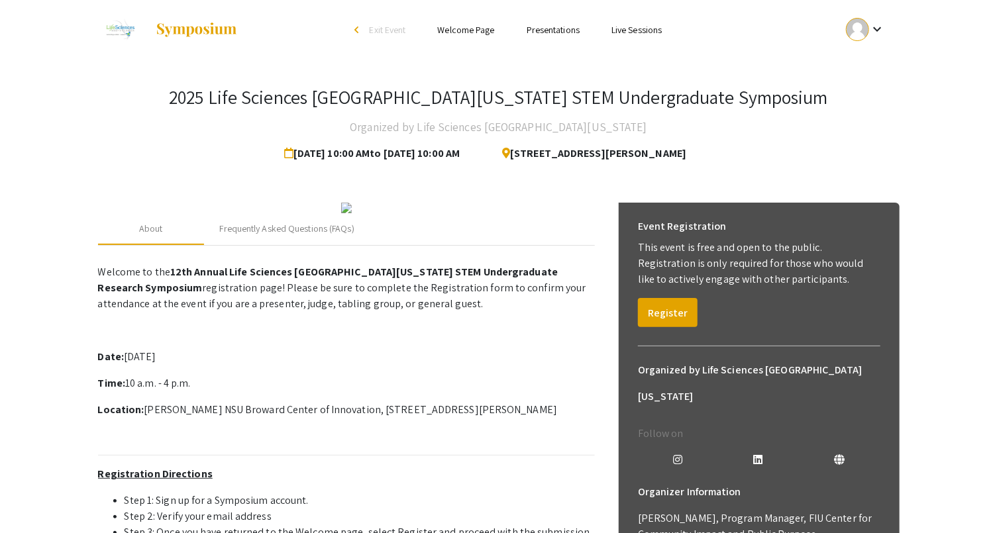
click at [545, 30] on link "Presentations" at bounding box center [553, 30] width 53 height 12
click at [544, 30] on link "Presentations" at bounding box center [553, 30] width 53 height 12
